Goal: Information Seeking & Learning: Learn about a topic

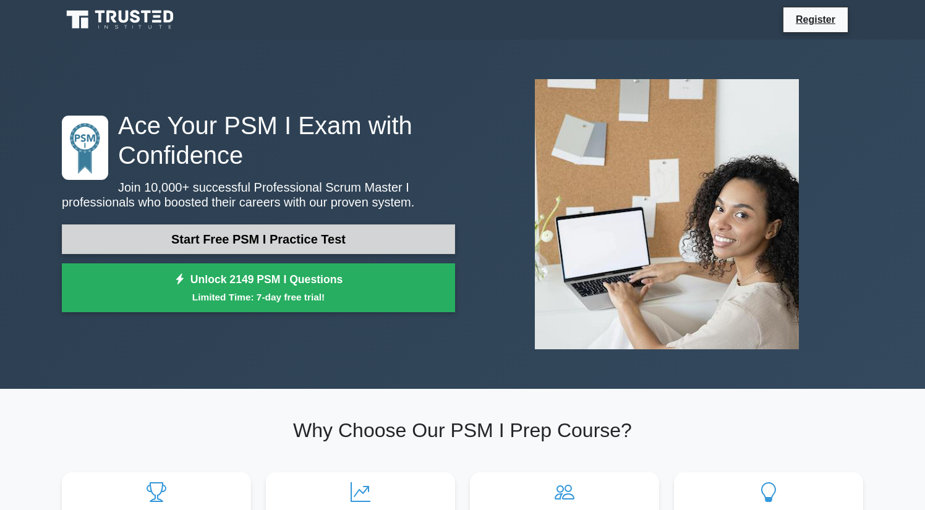
click at [347, 242] on link "Start Free PSM I Practice Test" at bounding box center [258, 240] width 393 height 30
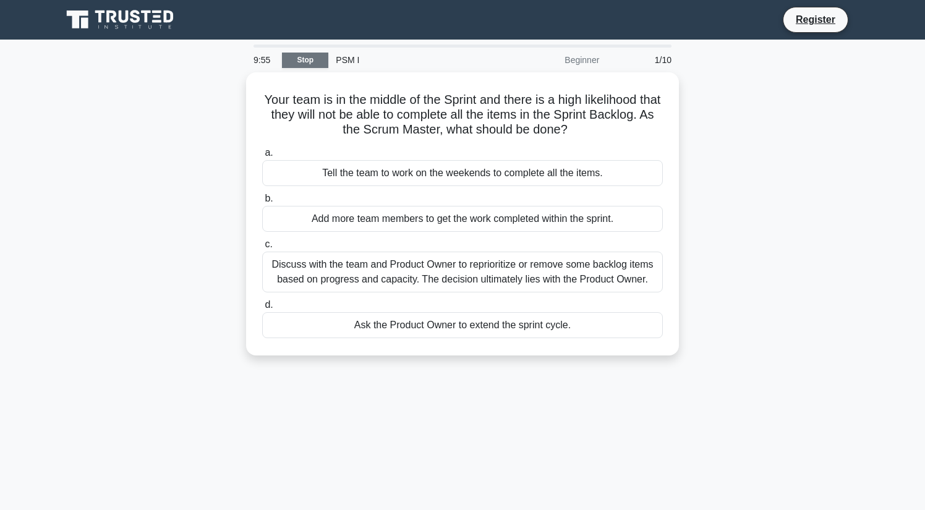
click at [296, 65] on link "Stop" at bounding box center [305, 60] width 46 height 15
click at [310, 56] on link "Stop" at bounding box center [305, 60] width 46 height 15
click at [311, 53] on link "Stop" at bounding box center [305, 60] width 46 height 15
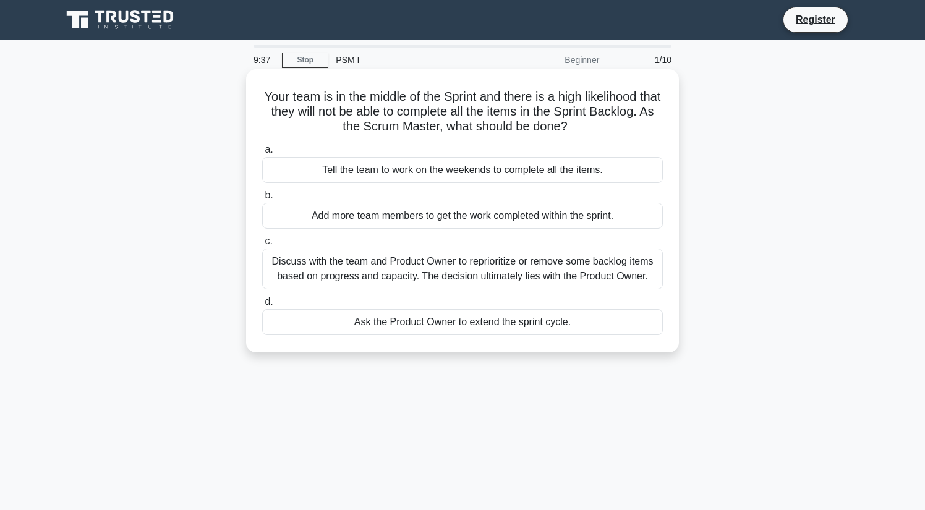
click at [593, 93] on h5 "Your team is in the middle of the Sprint and there is a high likelihood that th…" at bounding box center [462, 112] width 403 height 46
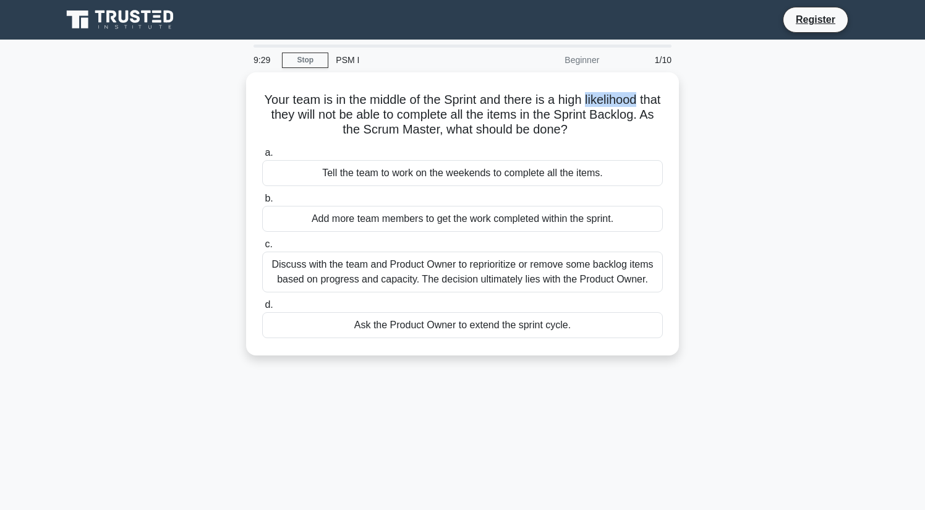
click at [697, 165] on div "Your team is in the middle of the Sprint and there is a high likelihood that th…" at bounding box center [462, 221] width 816 height 298
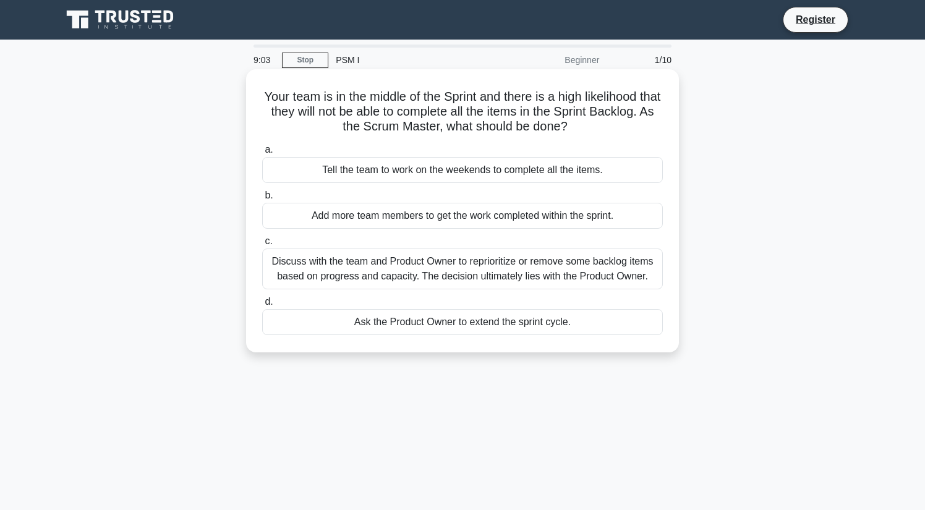
click at [564, 275] on div "Discuss with the team and Product Owner to reprioritize or remove some backlog …" at bounding box center [462, 269] width 401 height 41
click at [262, 246] on input "c. Discuss with the team and Product Owner to reprioritize or remove some backl…" at bounding box center [262, 241] width 0 height 8
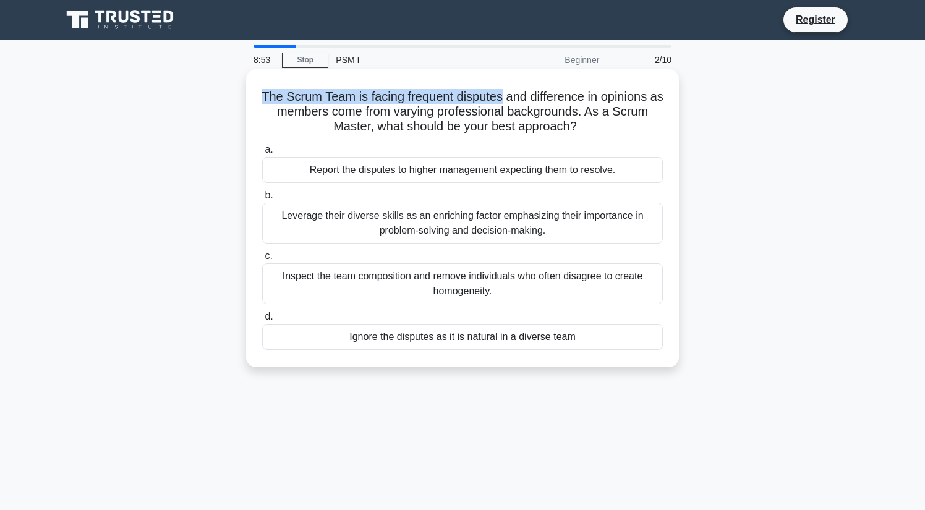
drag, startPoint x: 502, startPoint y: 98, endPoint x: 256, endPoint y: 95, distance: 245.5
click at [256, 95] on div "The Scrum Team is facing frequent disputes and difference in opinions as member…" at bounding box center [462, 218] width 423 height 288
click at [456, 111] on h5 "The Scrum Team is facing frequent disputes and difference in opinions as member…" at bounding box center [462, 112] width 403 height 46
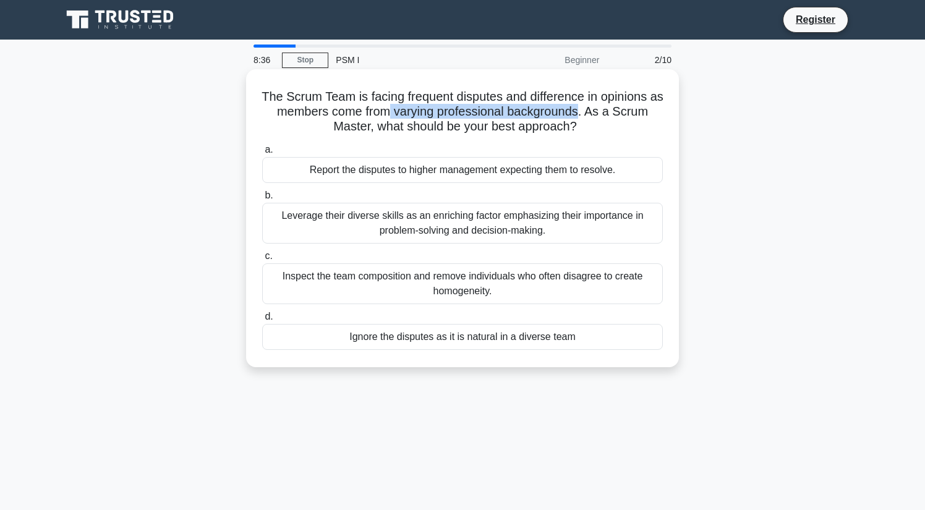
drag, startPoint x: 392, startPoint y: 111, endPoint x: 577, endPoint y: 106, distance: 185.0
click at [577, 106] on h5 "The Scrum Team is facing frequent disputes and difference in opinions as member…" at bounding box center [462, 112] width 403 height 46
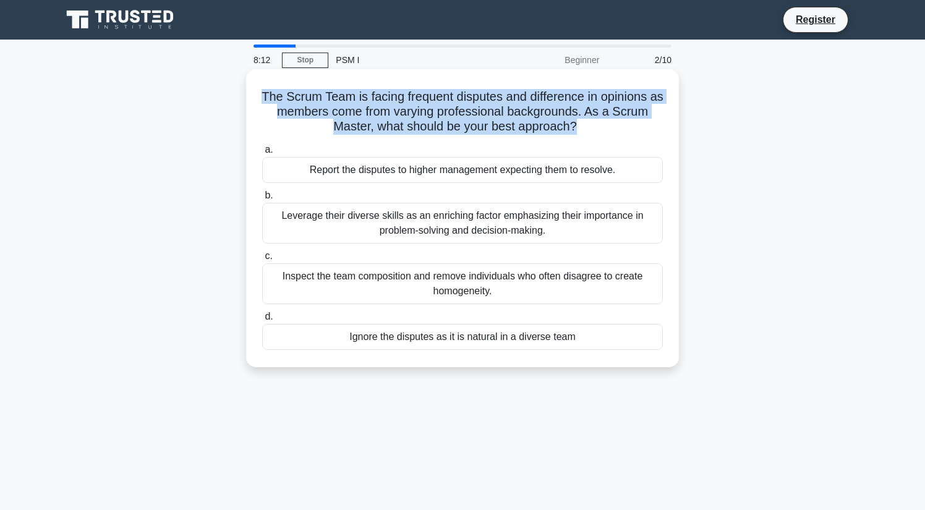
drag, startPoint x: 262, startPoint y: 94, endPoint x: 575, endPoint y: 132, distance: 314.6
click at [575, 132] on h5 "The Scrum Team is facing frequent disputes and difference in opinions as member…" at bounding box center [462, 112] width 403 height 46
drag, startPoint x: 281, startPoint y: 217, endPoint x: 562, endPoint y: 231, distance: 281.1
click at [562, 231] on div "Leverage their diverse skills as an enriching factor emphasizing their importan…" at bounding box center [462, 223] width 401 height 41
click at [262, 200] on input "b. Leverage their diverse skills as an enriching factor emphasizing their impor…" at bounding box center [262, 196] width 0 height 8
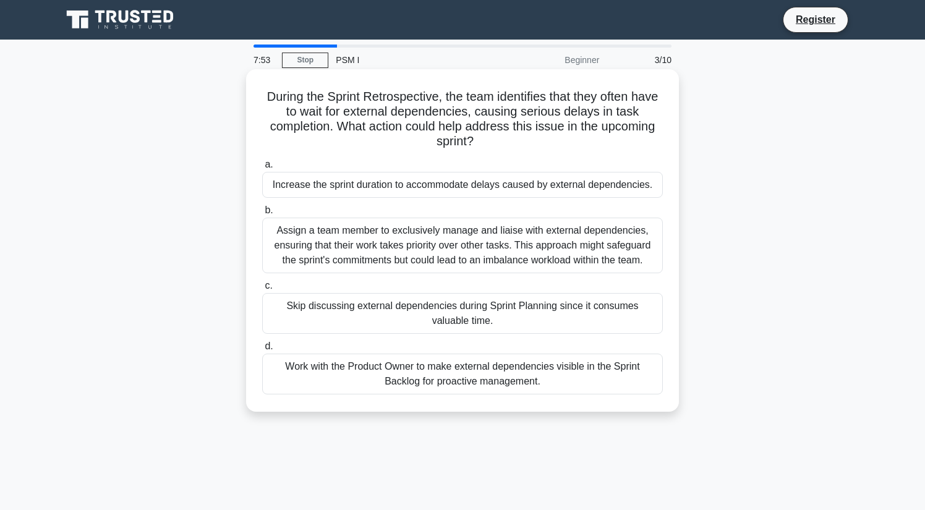
click at [351, 122] on h5 "During the Sprint Retrospective, the team identifies that they often have to wa…" at bounding box center [462, 119] width 403 height 61
click at [501, 375] on div "Work with the Product Owner to make external dependencies visible in the Sprint…" at bounding box center [462, 374] width 401 height 41
click at [262, 351] on input "d. Work with the Product Owner to make external dependencies visible in the Spr…" at bounding box center [262, 347] width 0 height 8
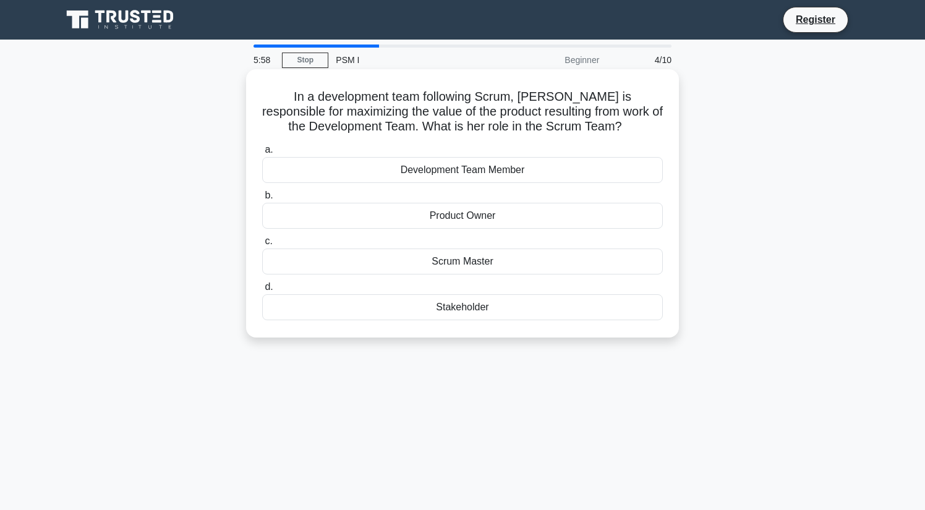
click at [503, 168] on div "Development Team Member" at bounding box center [462, 170] width 401 height 26
click at [262, 154] on input "a. Development Team Member" at bounding box center [262, 150] width 0 height 8
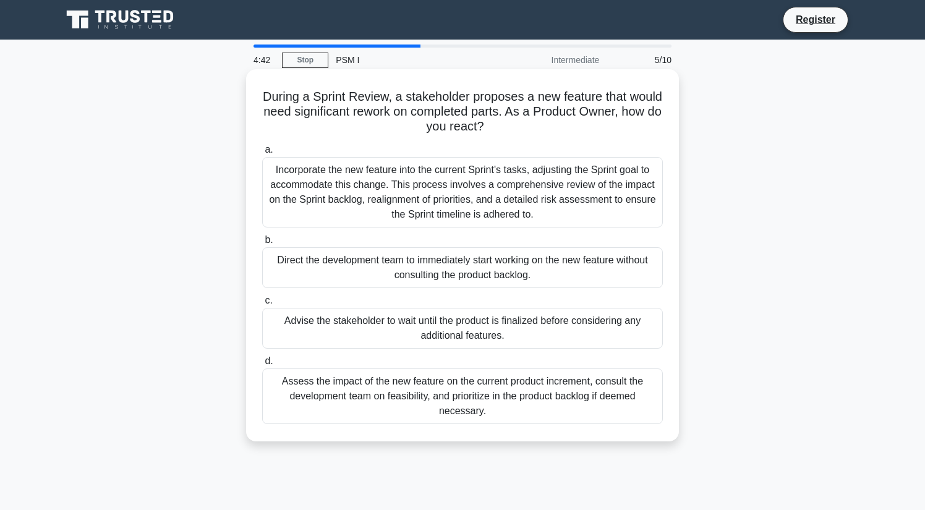
click at [532, 408] on div "Assess the impact of the new feature on the current product increment, consult …" at bounding box center [462, 397] width 401 height 56
click at [262, 366] on input "d. Assess the impact of the new feature on the current product increment, consu…" at bounding box center [262, 361] width 0 height 8
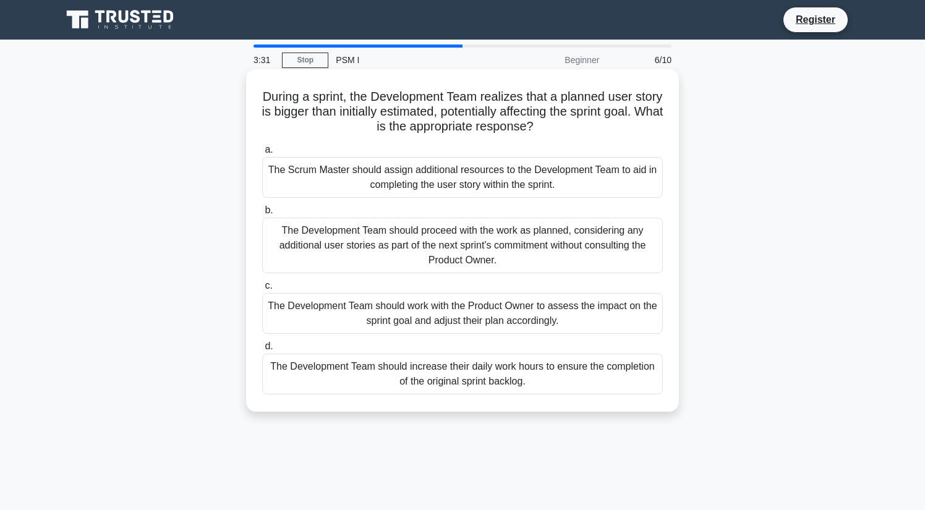
click at [586, 317] on div "The Development Team should work with the Product Owner to assess the impact on…" at bounding box center [462, 313] width 401 height 41
click at [262, 290] on input "c. The Development Team should work with the Product Owner to assess the impact…" at bounding box center [262, 286] width 0 height 8
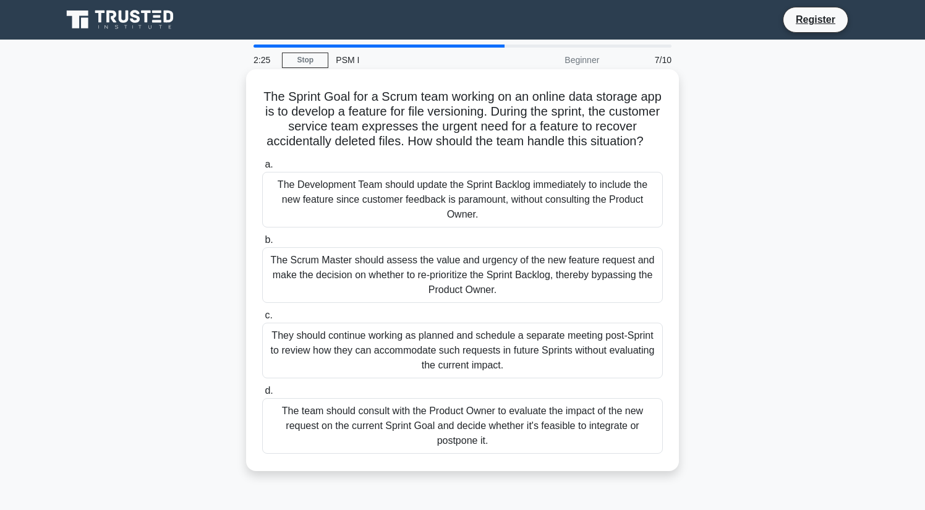
click at [486, 416] on div "The team should consult with the Product Owner to evaluate the impact of the ne…" at bounding box center [462, 426] width 401 height 56
click at [262, 395] on input "d. The team should consult with the Product Owner to evaluate the impact of the…" at bounding box center [262, 391] width 0 height 8
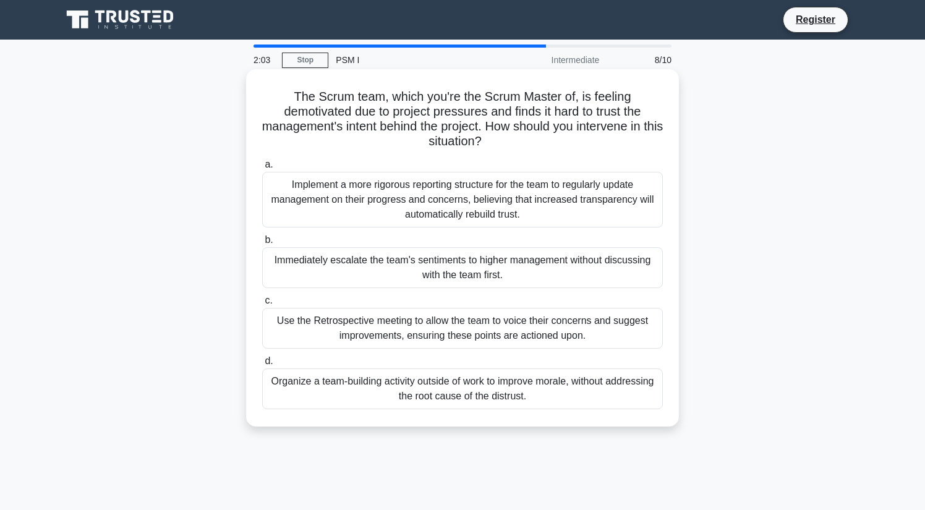
click at [502, 327] on div "Use the Retrospective meeting to allow the team to voice their concerns and sug…" at bounding box center [462, 328] width 401 height 41
click at [262, 305] on input "c. Use the Retrospective meeting to allow the team to voice their concerns and …" at bounding box center [262, 301] width 0 height 8
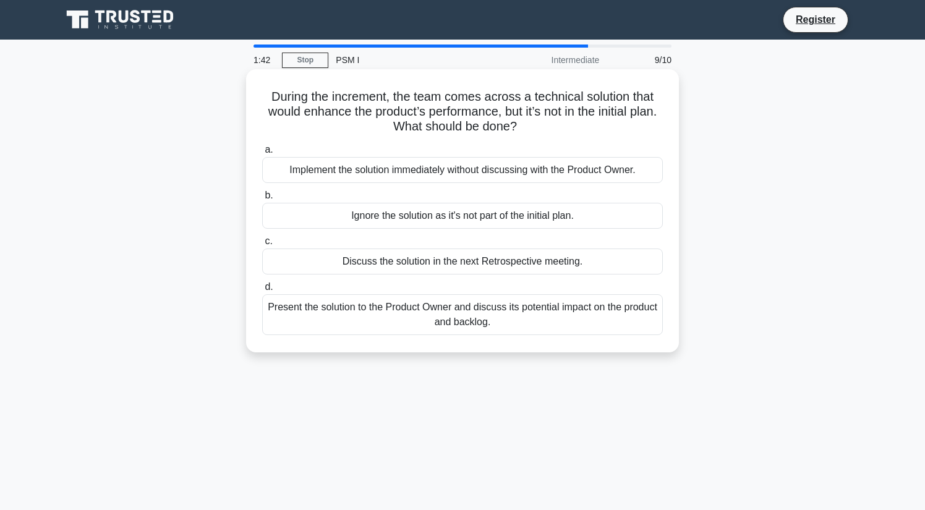
click at [468, 323] on div "Present the solution to the Product Owner and discuss its potential impact on t…" at bounding box center [462, 314] width 401 height 41
click at [262, 291] on input "d. Present the solution to the Product Owner and discuss its potential impact o…" at bounding box center [262, 287] width 0 height 8
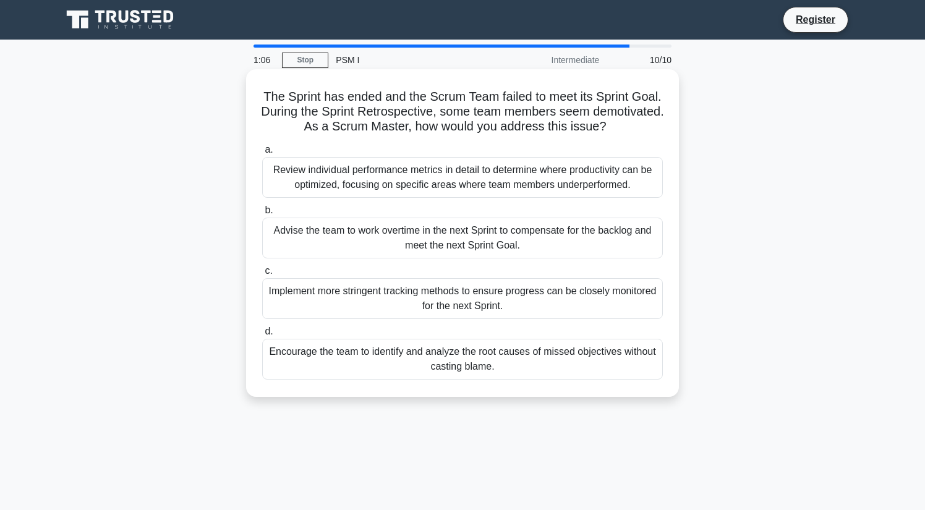
click at [557, 359] on div "Encourage the team to identify and analyze the root causes of missed objectives…" at bounding box center [462, 359] width 401 height 41
click at [262, 336] on input "d. Encourage the team to identify and analyze the root causes of missed objecti…" at bounding box center [262, 332] width 0 height 8
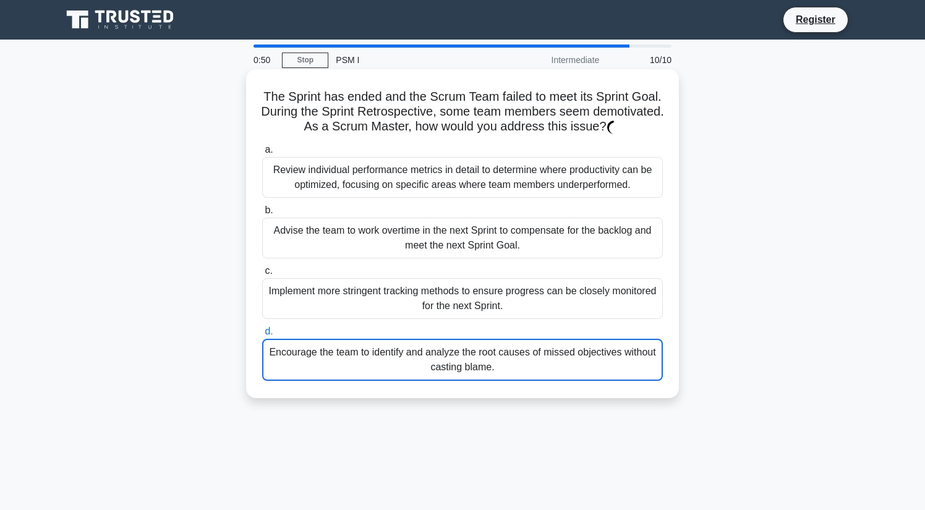
click at [549, 362] on div "Encourage the team to identify and analyze the root causes of missed objectives…" at bounding box center [462, 360] width 401 height 42
click at [262, 336] on input "d. Encourage the team to identify and analyze the root causes of missed objecti…" at bounding box center [262, 332] width 0 height 8
click at [391, 194] on div "Review individual performance metrics in detail to determine where productivity…" at bounding box center [462, 177] width 401 height 41
click at [408, 170] on div "Review individual performance metrics in detail to determine where productivity…" at bounding box center [462, 177] width 401 height 41
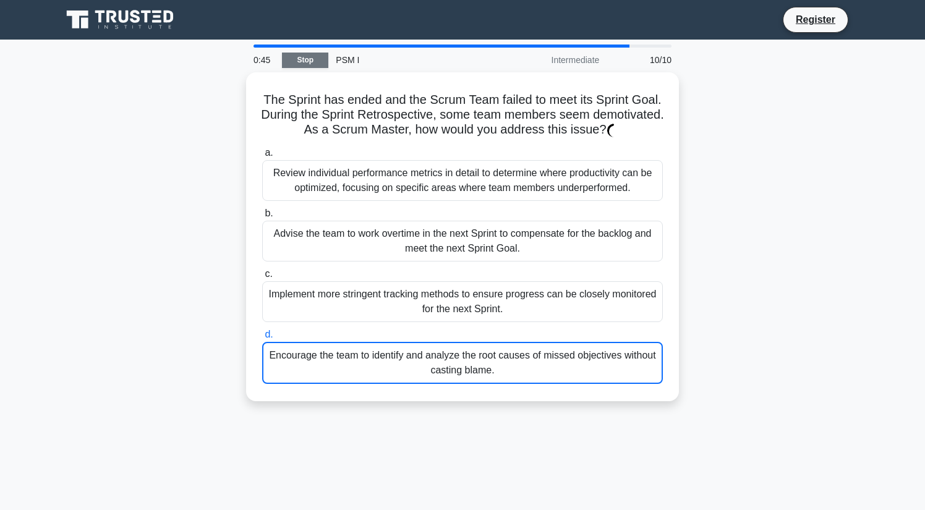
click at [309, 63] on link "Stop" at bounding box center [305, 60] width 46 height 15
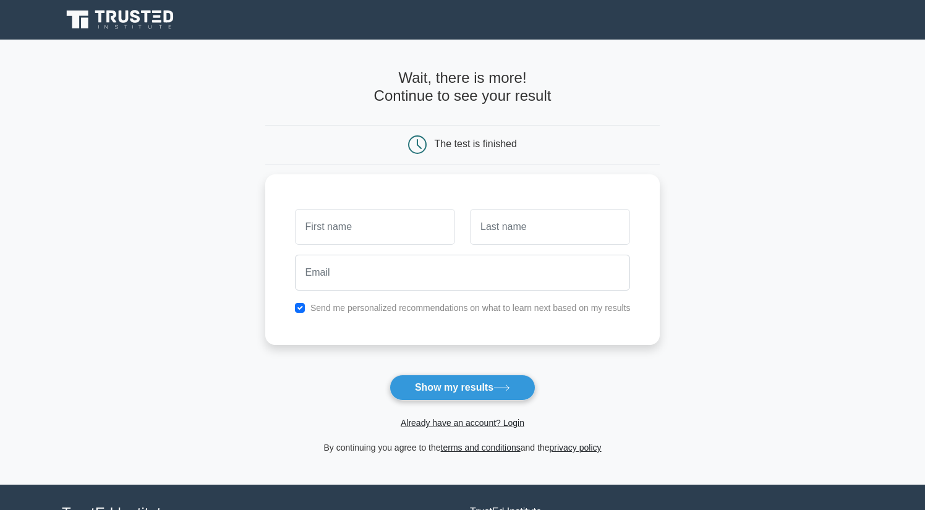
click at [491, 142] on div "The test is finished" at bounding box center [476, 144] width 82 height 11
click at [451, 380] on button "Show my results" at bounding box center [463, 388] width 146 height 26
click at [411, 236] on input "text" at bounding box center [375, 224] width 160 height 36
type input "huynh"
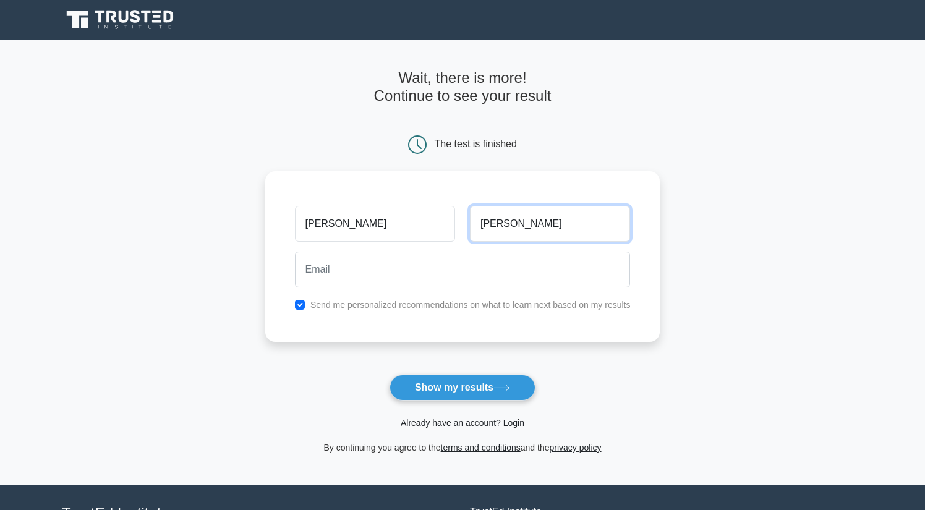
type input "vinh"
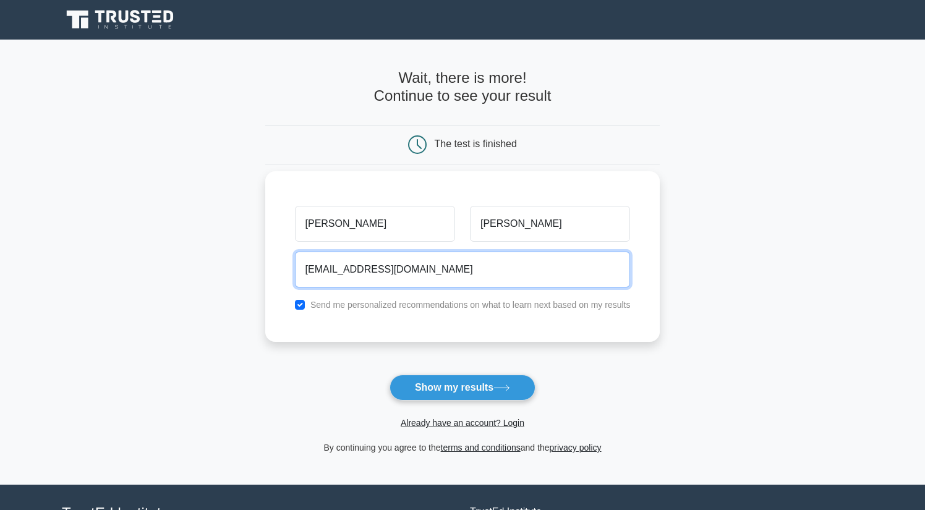
type input "hitoilavinhgosu@gmail.com"
click at [462, 387] on button "Show my results" at bounding box center [463, 388] width 146 height 26
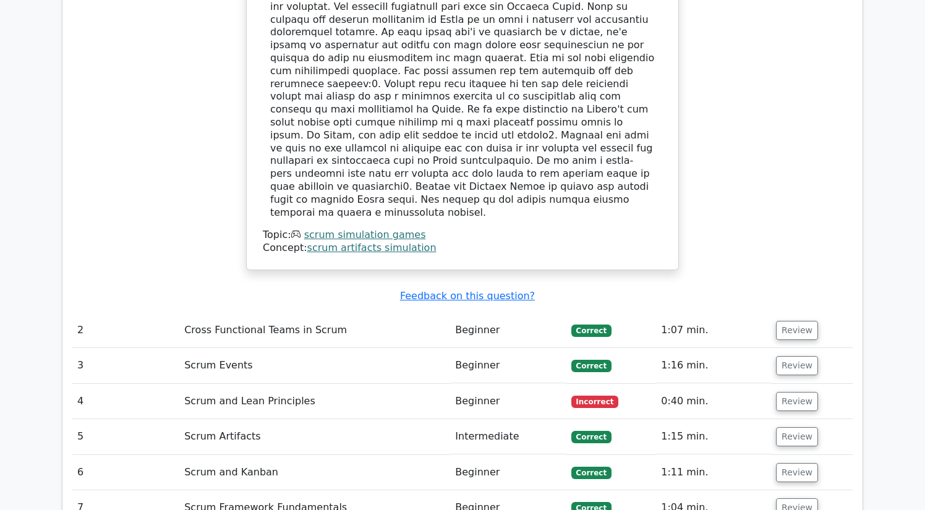
scroll to position [1495, 0]
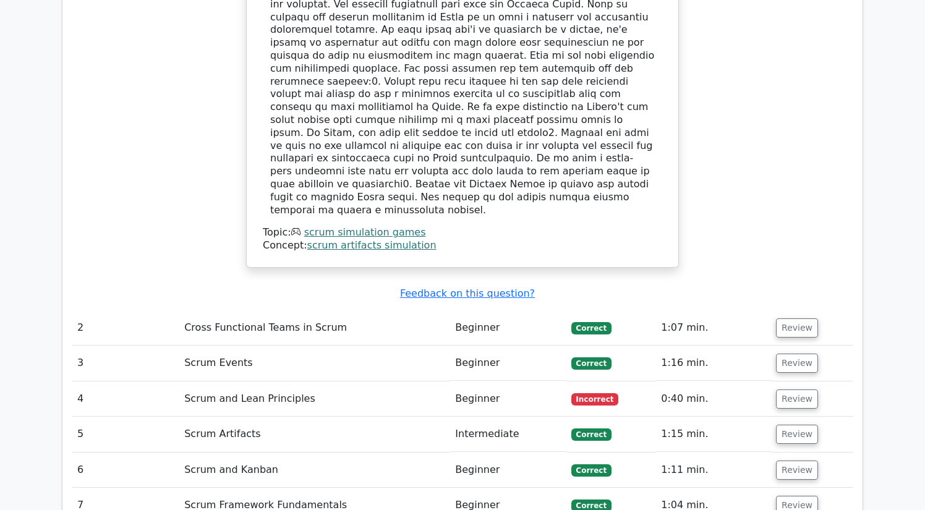
click at [305, 310] on td "Cross Functional Teams in Scrum" at bounding box center [314, 327] width 271 height 35
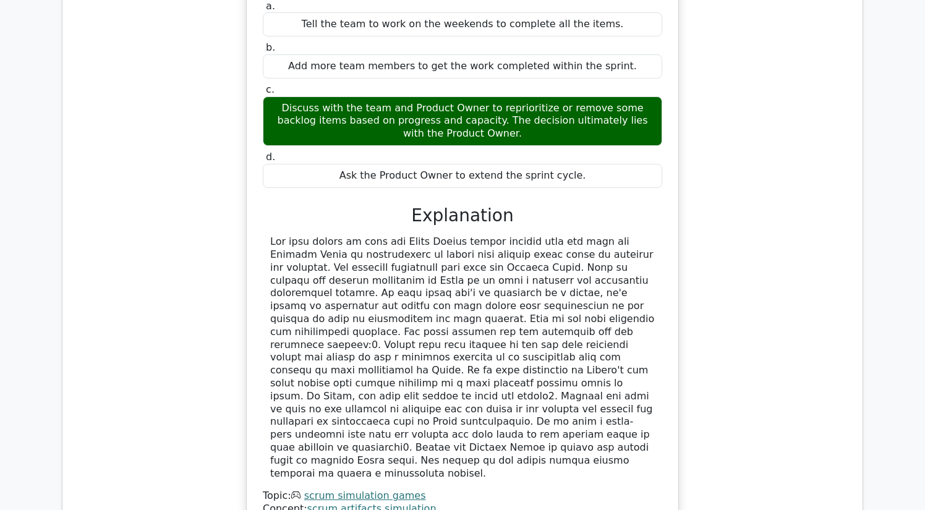
scroll to position [1240, 0]
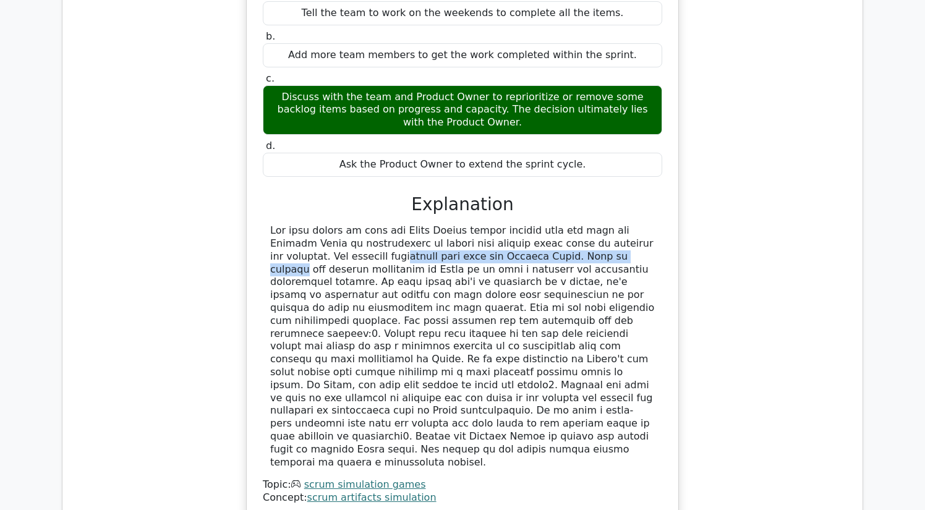
drag, startPoint x: 271, startPoint y: 216, endPoint x: 498, endPoint y: 221, distance: 227.0
click at [498, 225] on div at bounding box center [462, 347] width 385 height 244
click at [563, 246] on div at bounding box center [462, 347] width 385 height 244
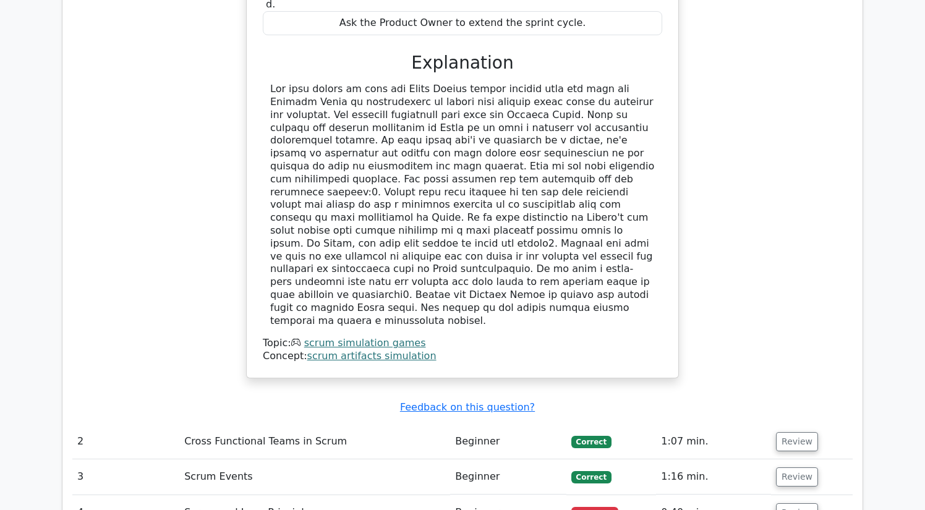
scroll to position [1383, 0]
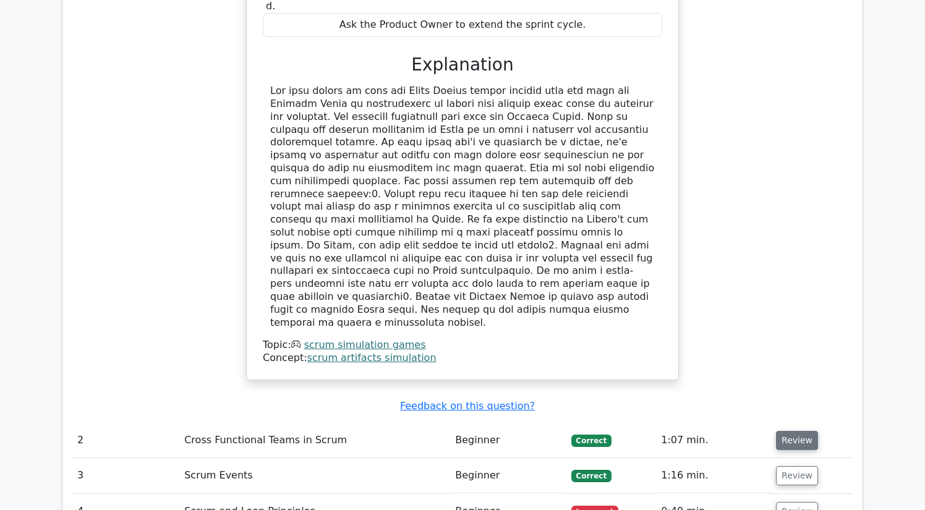
click at [806, 431] on button "Review" at bounding box center [797, 440] width 42 height 19
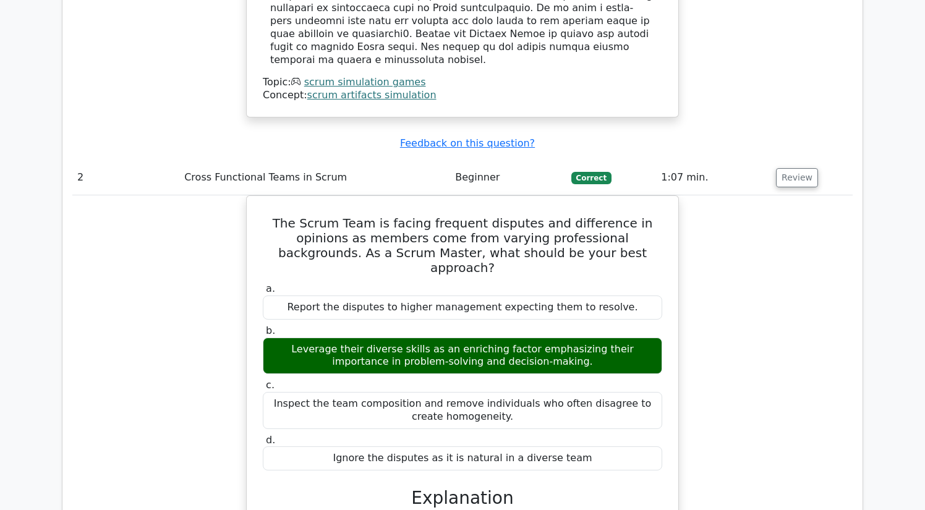
scroll to position [1662, 0]
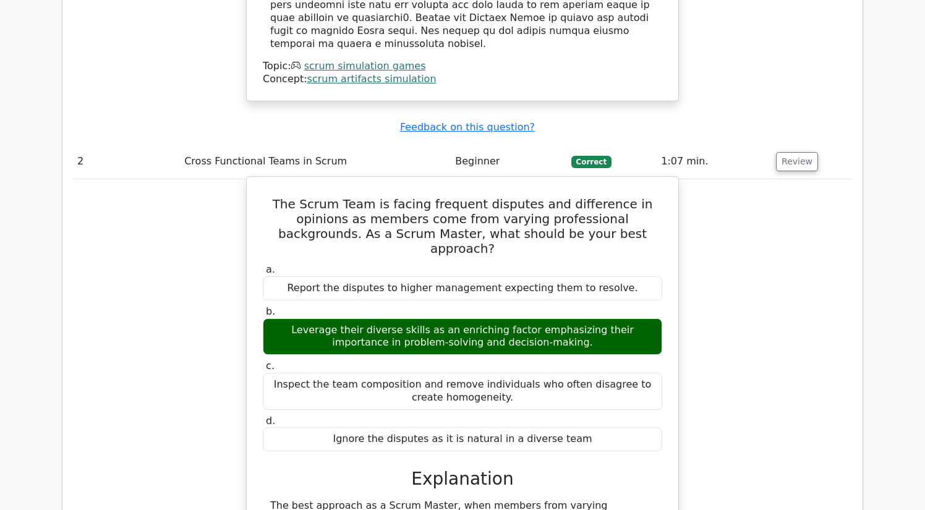
drag, startPoint x: 272, startPoint y: 240, endPoint x: 547, endPoint y: 259, distance: 276.5
click at [547, 319] on div "Leverage their diverse skills as an enriching factor emphasizing their importan…" at bounding box center [463, 337] width 400 height 37
click at [645, 415] on label "d. Ignore the disputes as it is natural in a diverse team" at bounding box center [463, 433] width 400 height 37
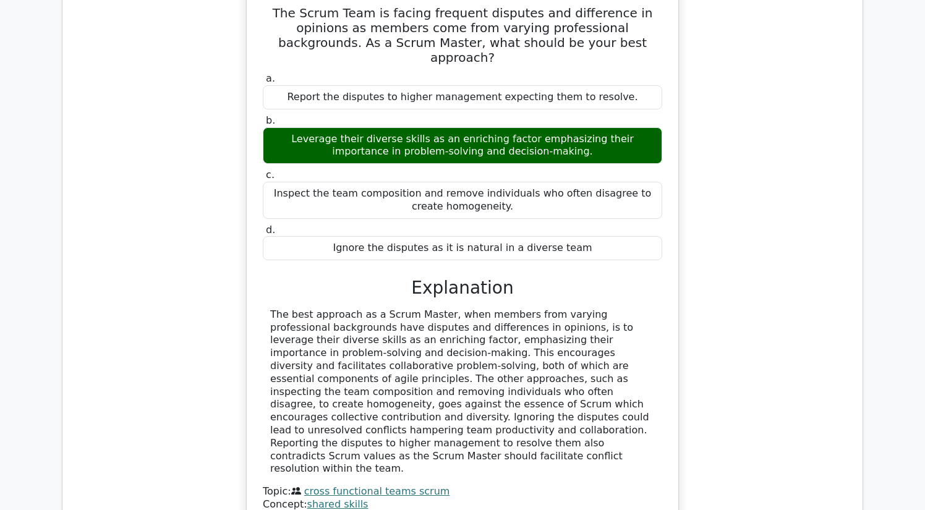
scroll to position [1858, 0]
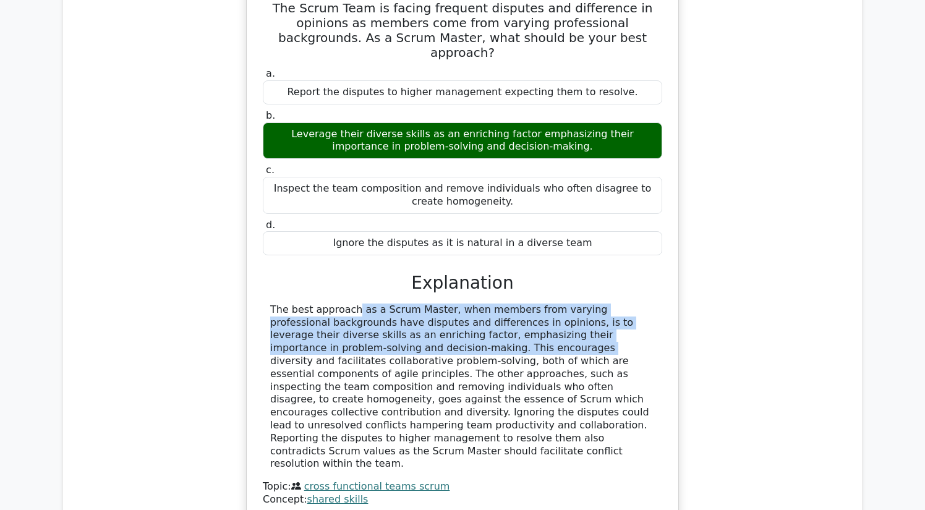
drag, startPoint x: 266, startPoint y: 215, endPoint x: 347, endPoint y: 259, distance: 92.2
click at [347, 304] on div "The best approach as a Scrum Master, when members from varying professional bac…" at bounding box center [463, 387] width 400 height 167
click at [359, 306] on div "The best approach as a Scrum Master, when members from varying professional bac…" at bounding box center [462, 387] width 385 height 167
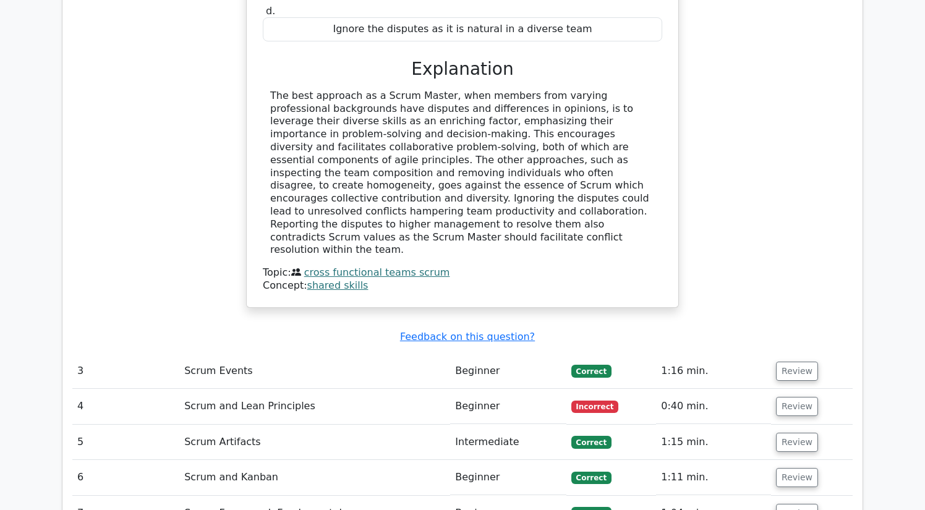
scroll to position [2095, 0]
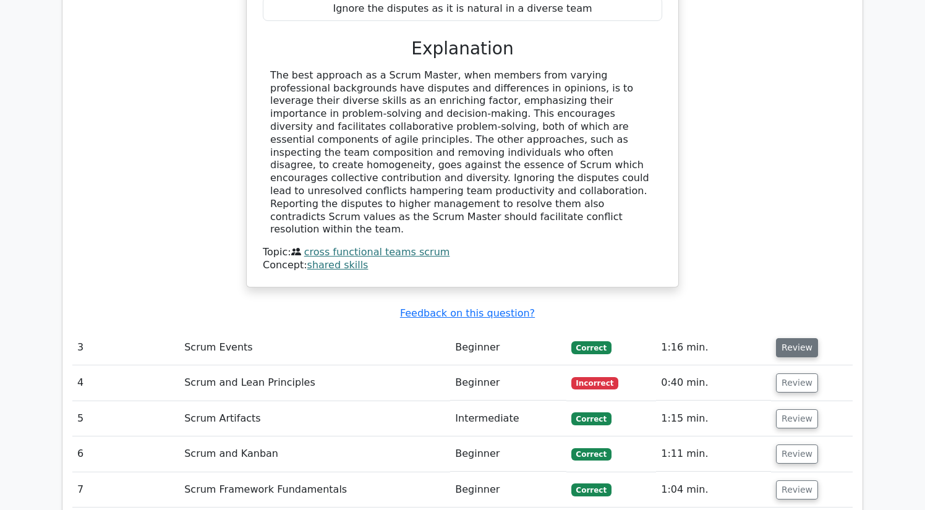
click at [798, 338] on button "Review" at bounding box center [797, 347] width 42 height 19
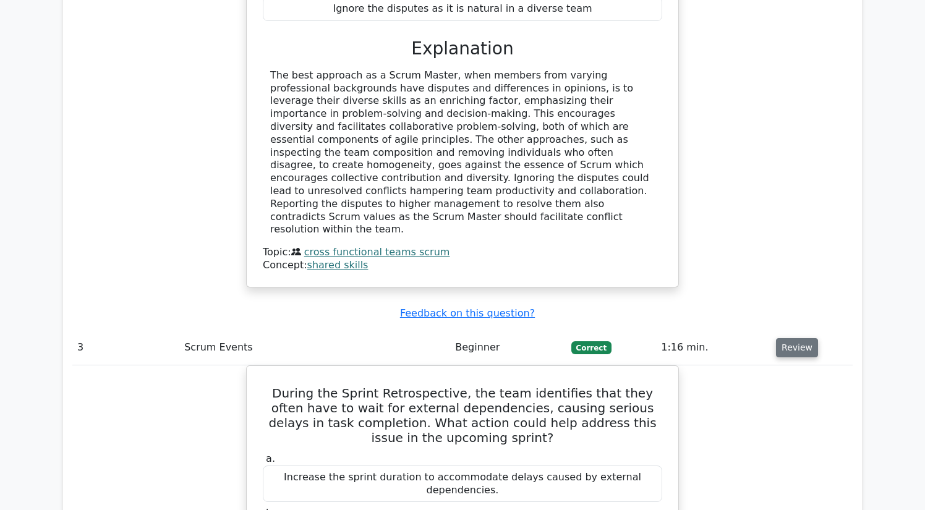
click at [798, 338] on button "Review" at bounding box center [797, 347] width 42 height 19
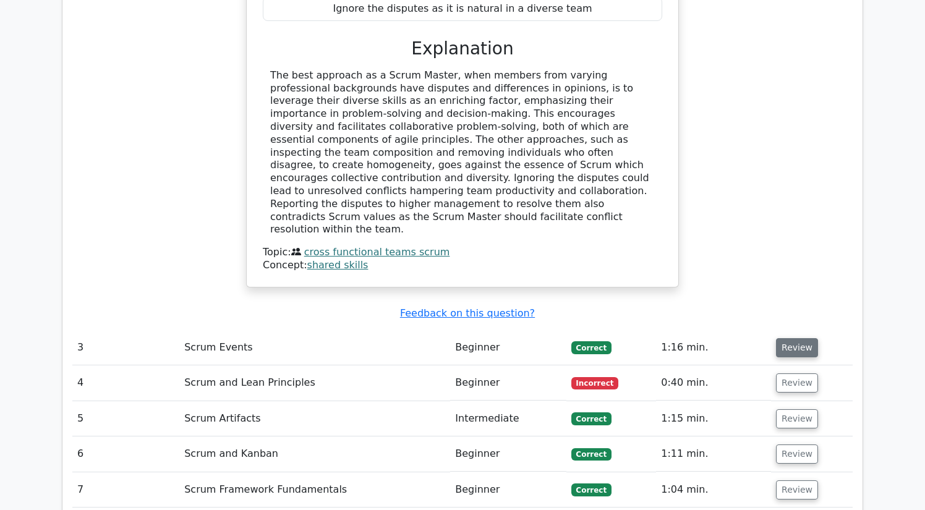
click at [798, 338] on button "Review" at bounding box center [797, 347] width 42 height 19
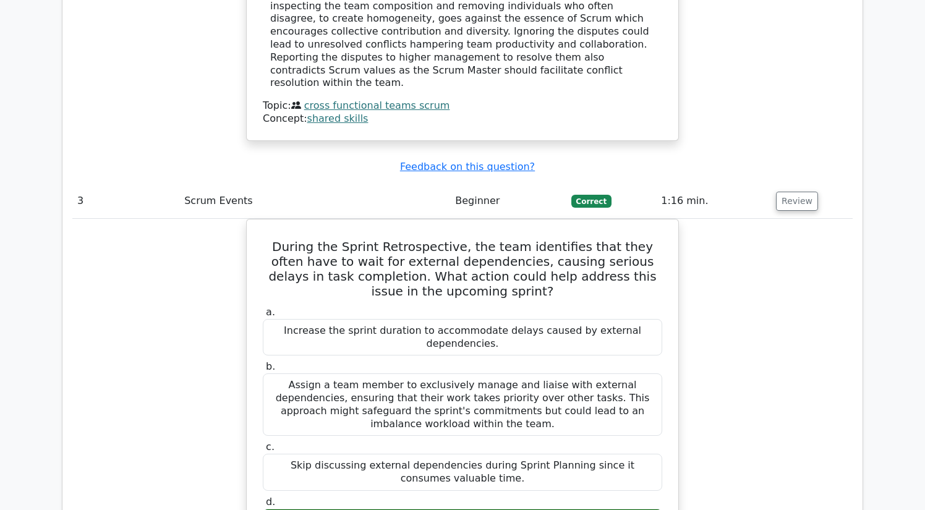
scroll to position [2240, 0]
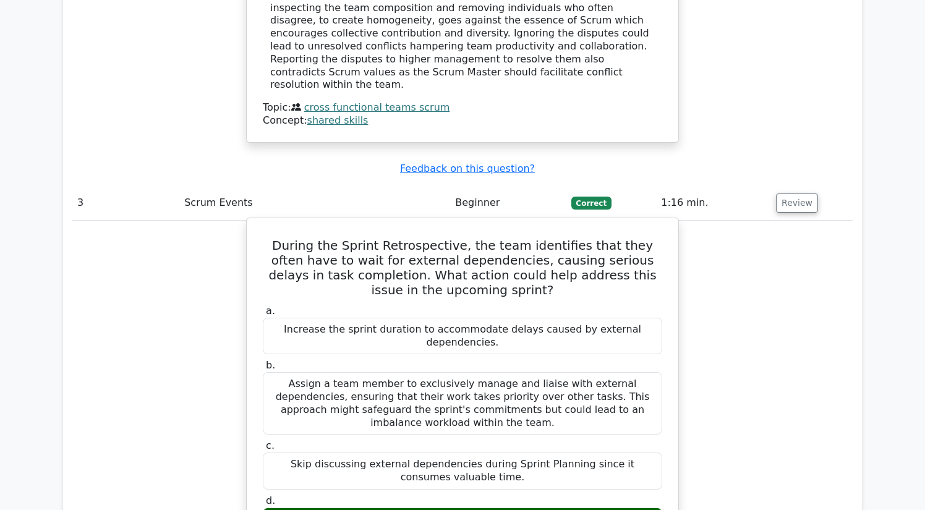
drag, startPoint x: 552, startPoint y: 380, endPoint x: 274, endPoint y: 361, distance: 278.4
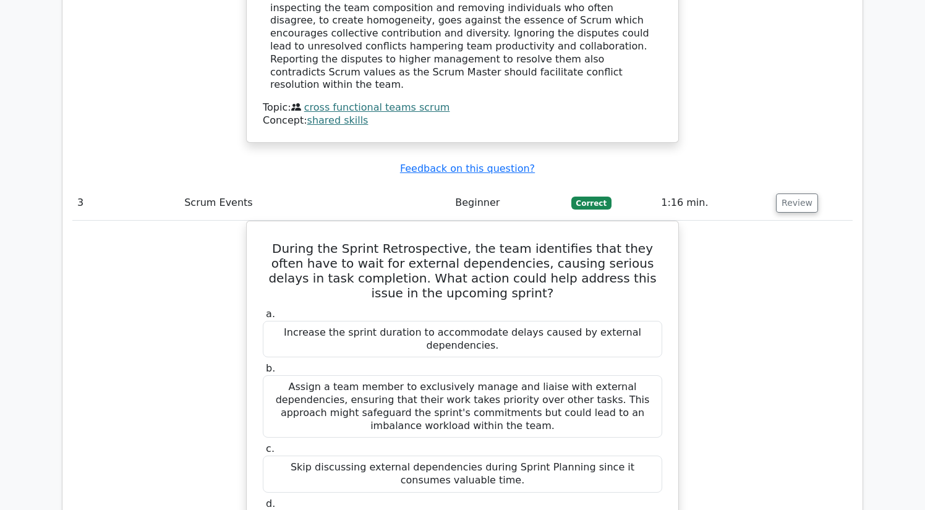
click at [762, 297] on div "During the Sprint Retrospective, the team identifies that they often have to wa…" at bounding box center [462, 510] width 781 height 578
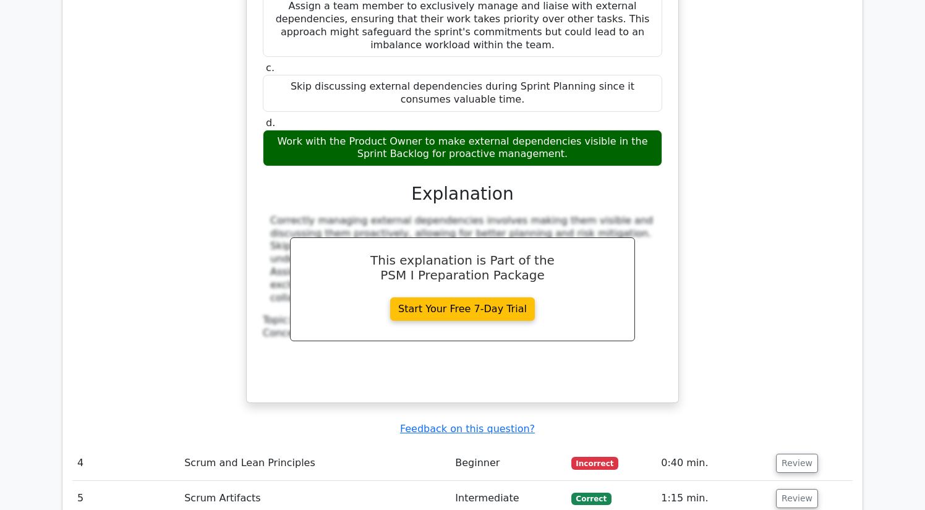
scroll to position [2640, 0]
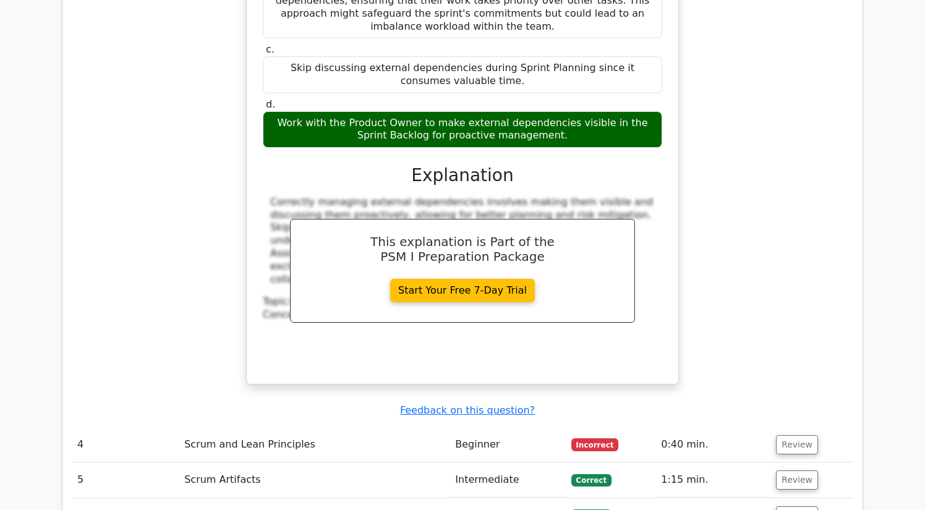
click at [692, 427] on td "0:40 min." at bounding box center [713, 444] width 115 height 35
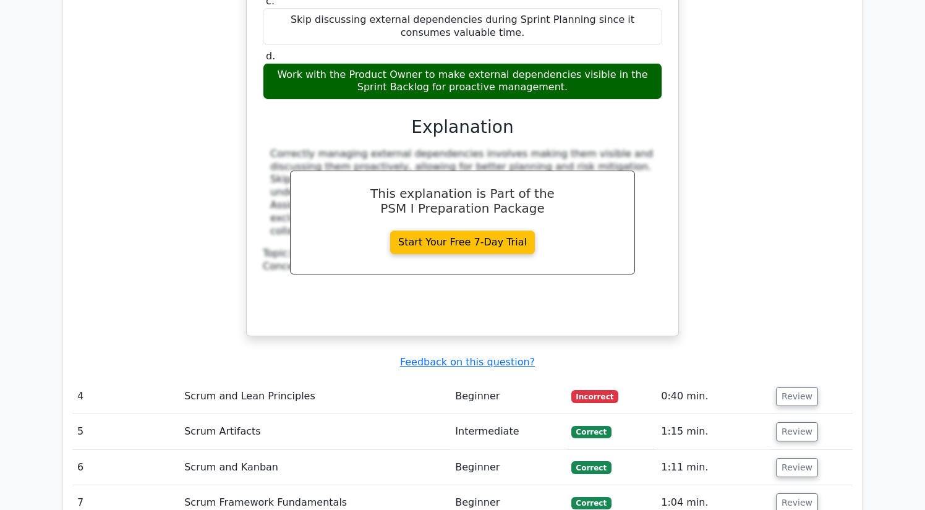
scroll to position [2688, 0]
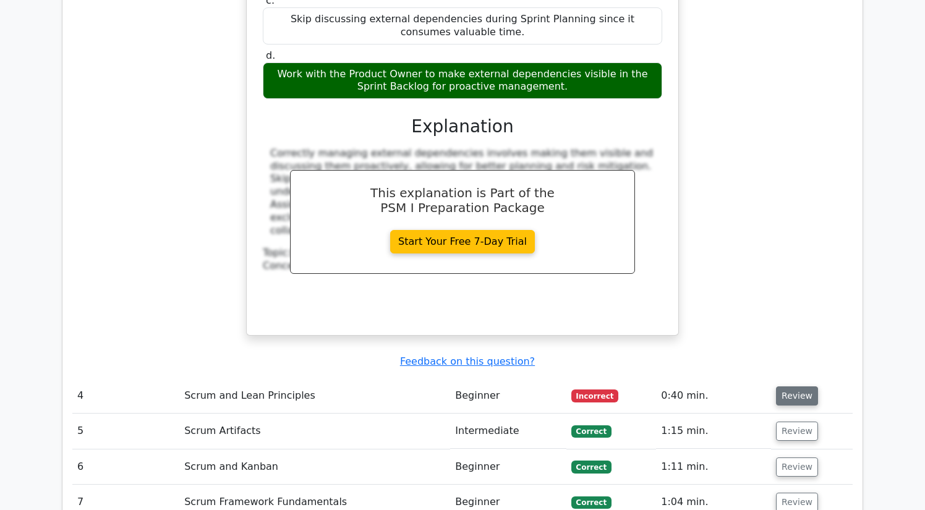
click at [803, 387] on button "Review" at bounding box center [797, 396] width 42 height 19
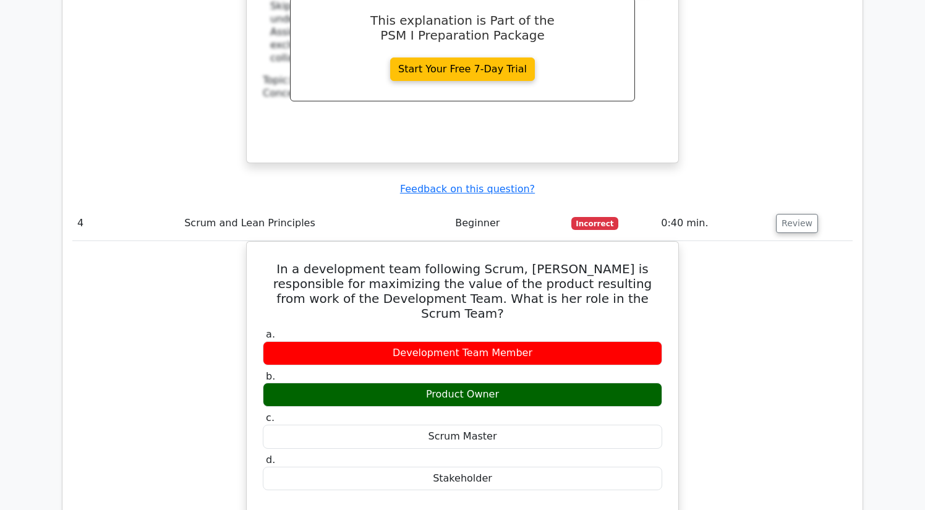
scroll to position [2861, 0]
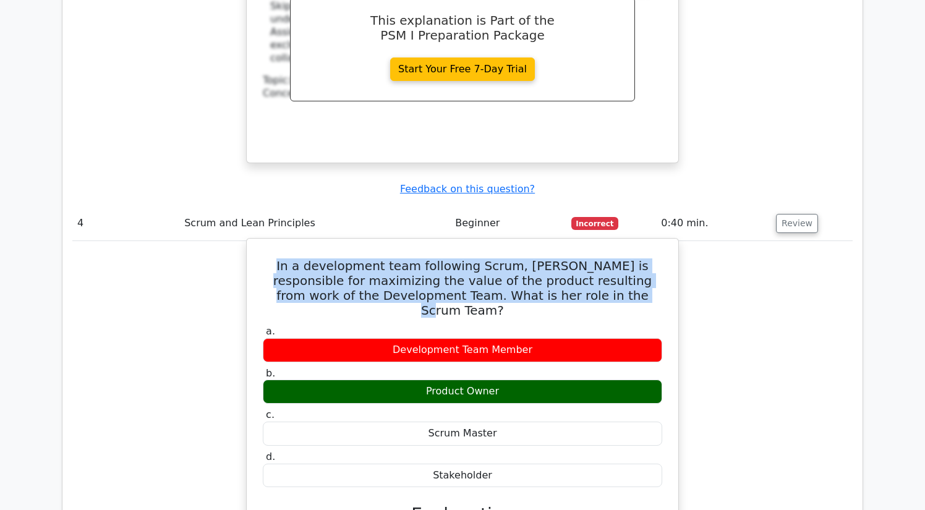
drag, startPoint x: 618, startPoint y: 142, endPoint x: 283, endPoint y: 104, distance: 337.3
click at [283, 259] on h5 "In a development team following Scrum, [PERSON_NAME] is responsible for maximiz…" at bounding box center [463, 288] width 402 height 59
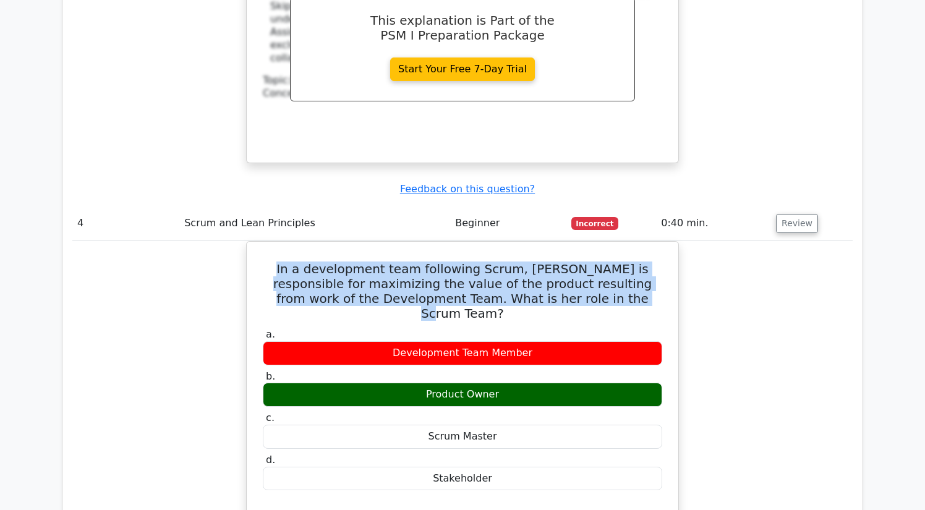
click at [728, 241] on div "In a development team following Scrum, [PERSON_NAME] is responsible for maximiz…" at bounding box center [462, 500] width 781 height 518
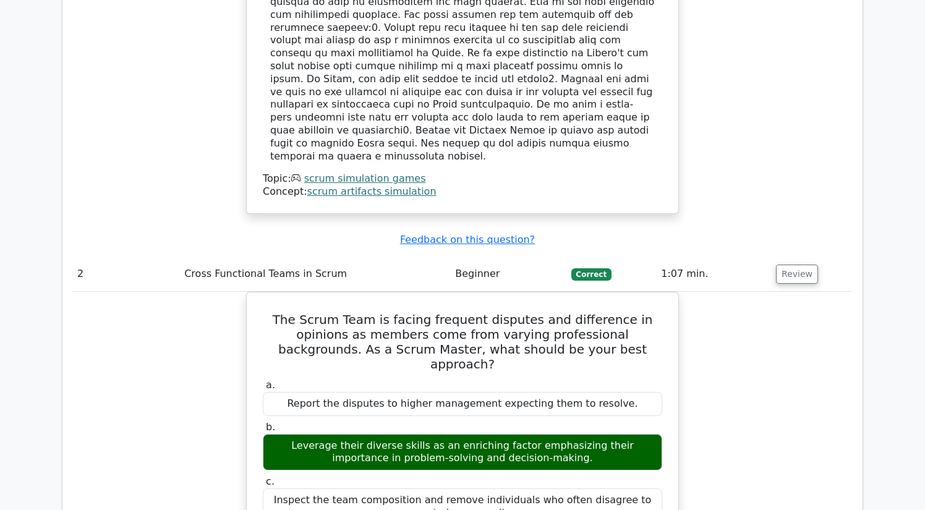
scroll to position [1477, 0]
